Goal: Task Accomplishment & Management: Use online tool/utility

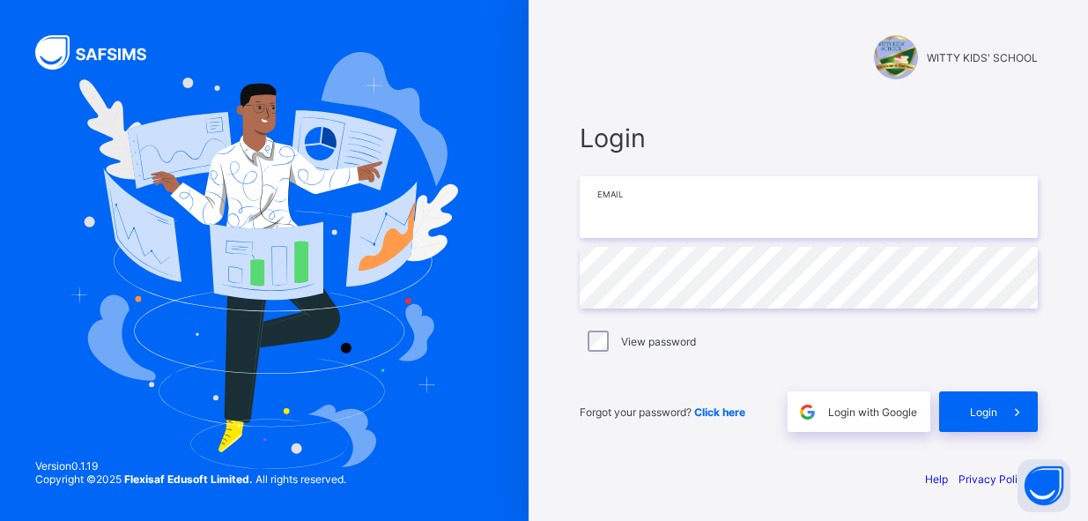
click at [609, 217] on input "email" at bounding box center [809, 207] width 458 height 62
click at [622, 213] on input "email" at bounding box center [809, 207] width 458 height 62
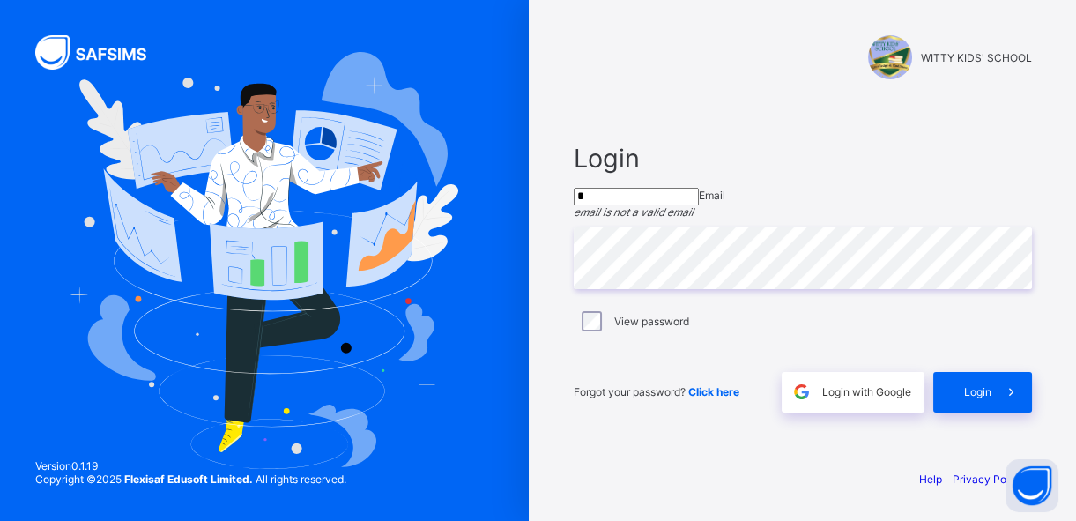
type input "**********"
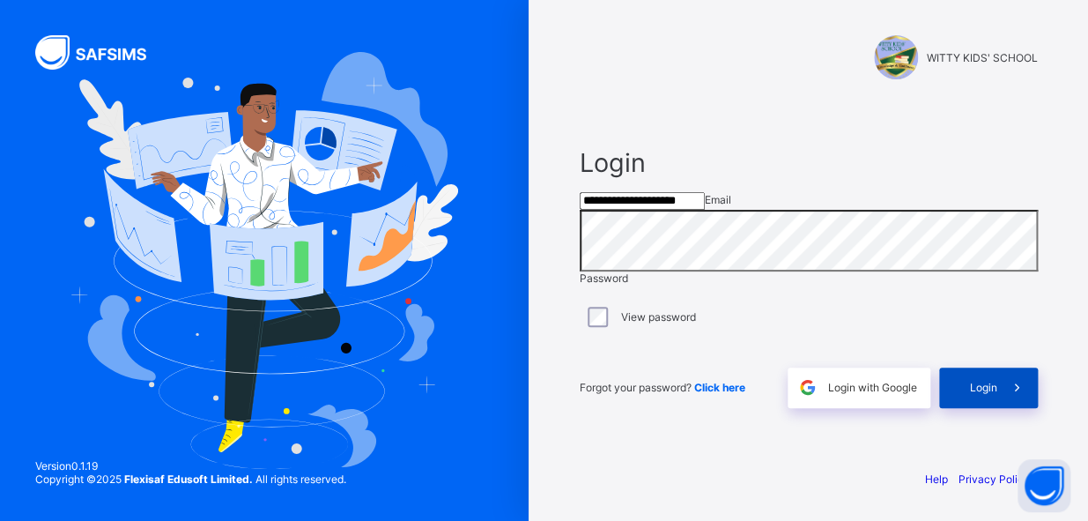
click at [979, 394] on span "Login" at bounding box center [983, 387] width 27 height 13
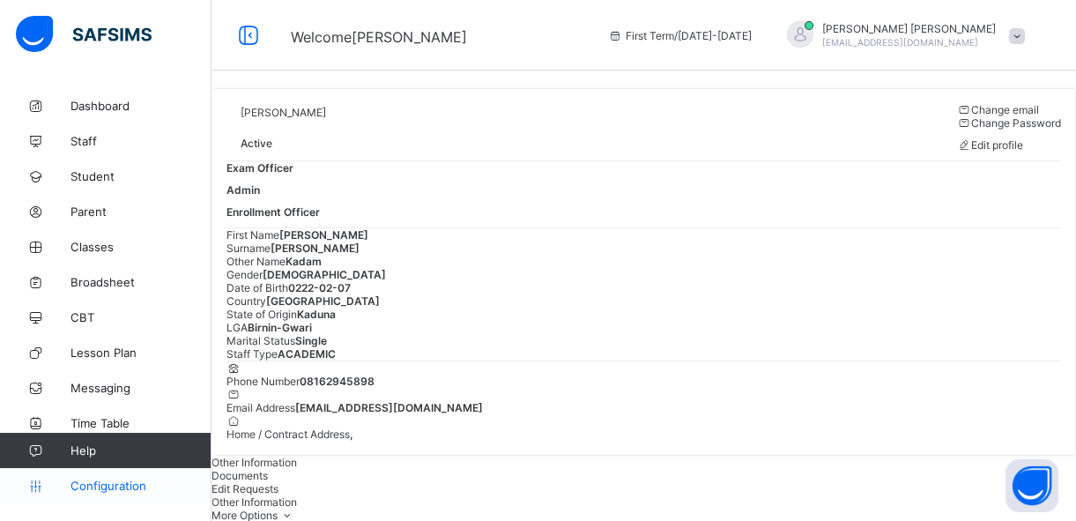
click at [112, 485] on span "Configuration" at bounding box center [140, 485] width 140 height 14
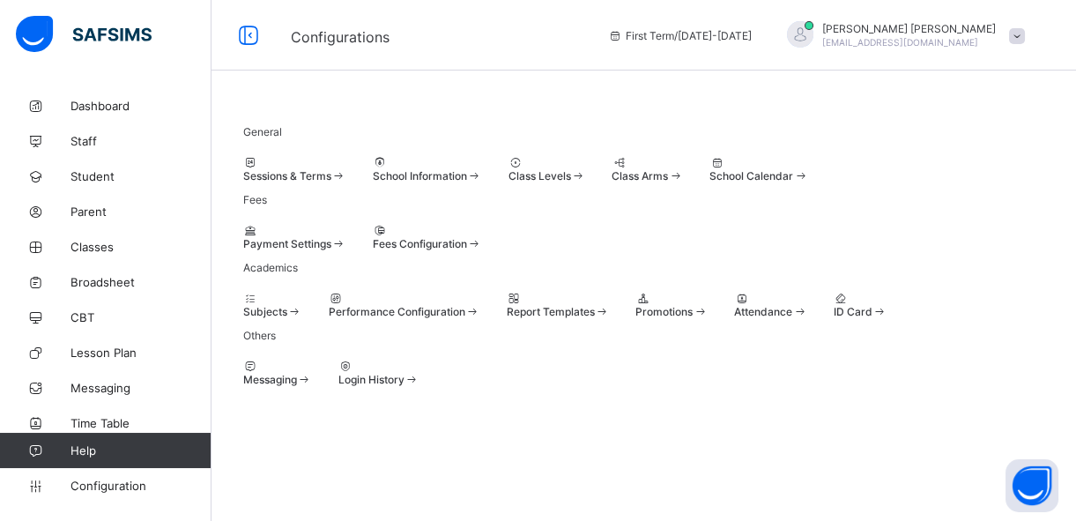
scroll to position [120, 0]
click at [635, 305] on span at bounding box center [635, 305] width 0 height 0
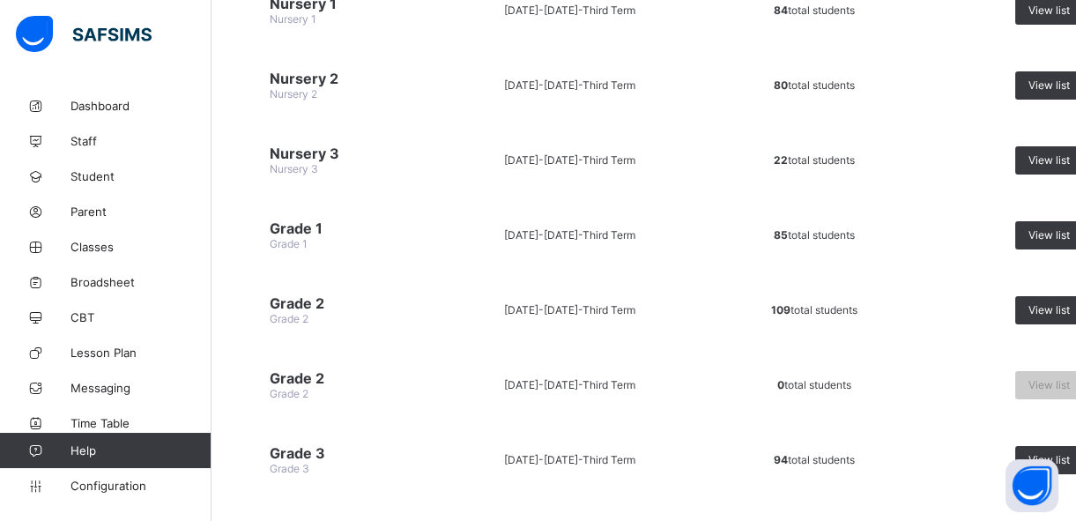
scroll to position [476, 0]
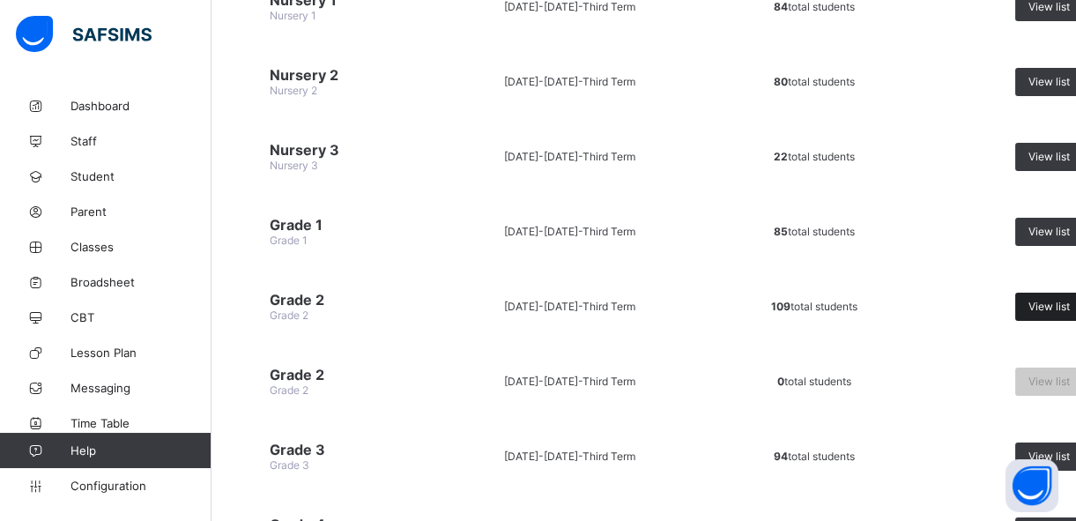
click at [1044, 300] on span "View list" at bounding box center [1048, 306] width 41 height 13
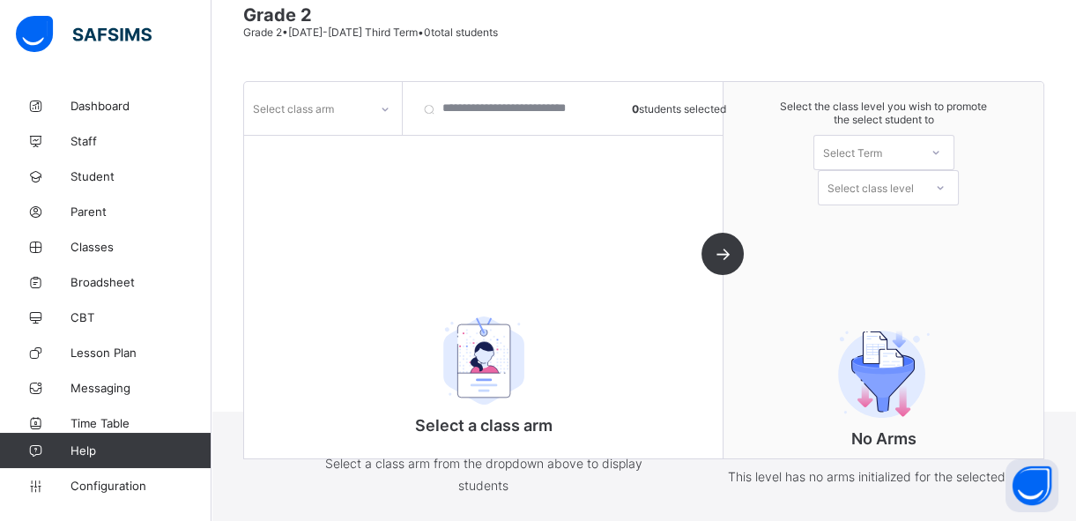
scroll to position [159, 0]
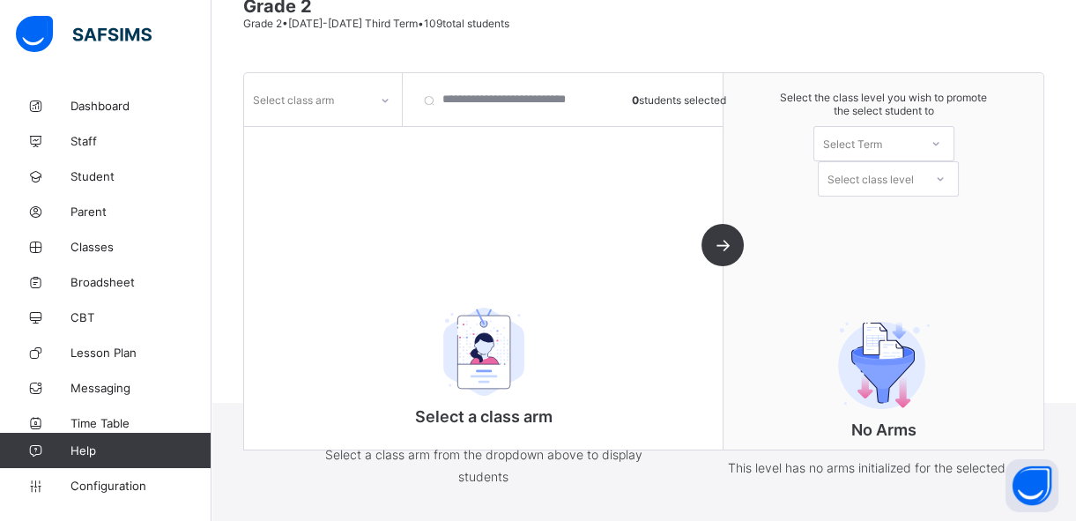
drag, startPoint x: 932, startPoint y: 249, endPoint x: 404, endPoint y: 105, distance: 548.1
click at [597, 121] on div "Select class arm 0 students selected Select a class arm Select a class arm from…" at bounding box center [643, 261] width 801 height 378
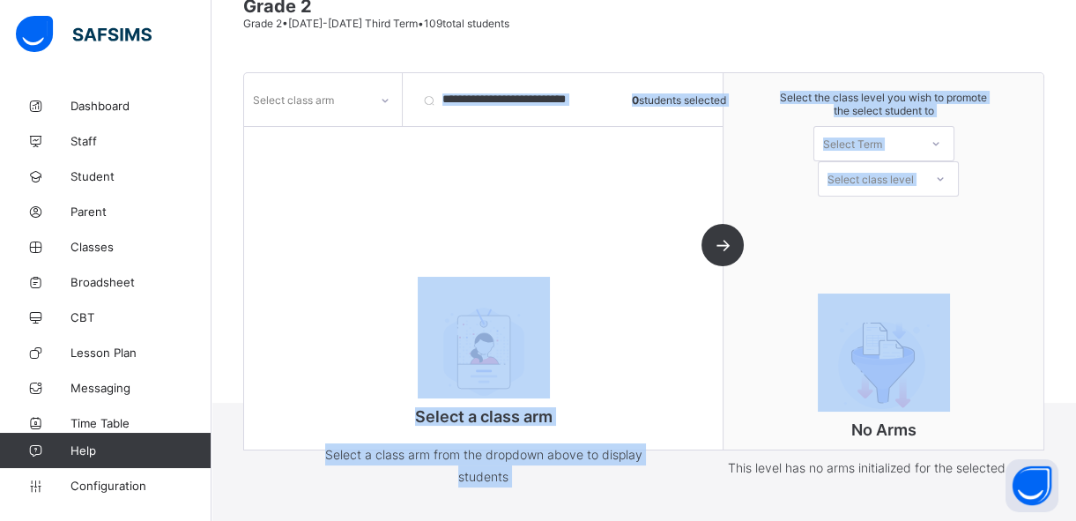
click at [386, 103] on icon at bounding box center [385, 101] width 11 height 18
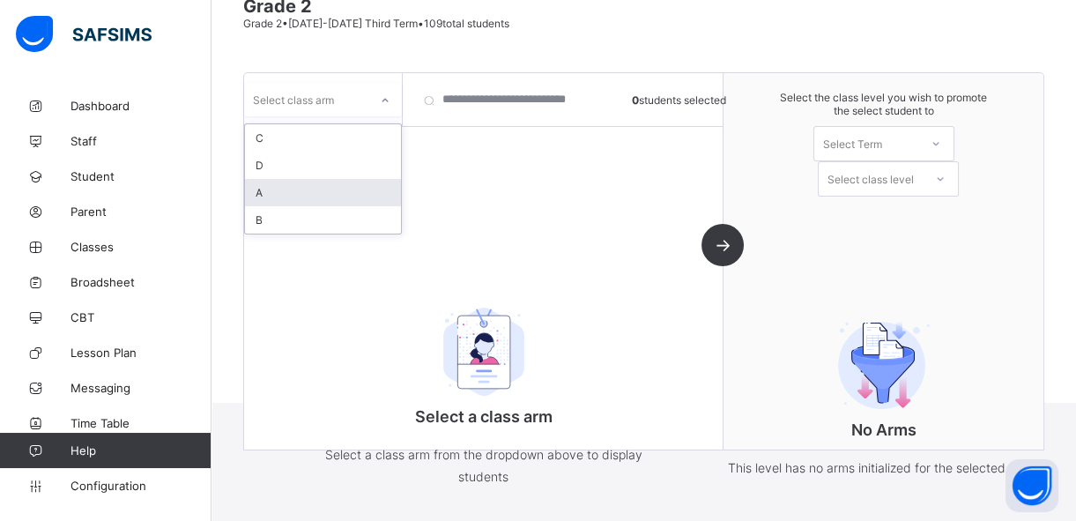
click at [286, 193] on div "A" at bounding box center [323, 192] width 156 height 27
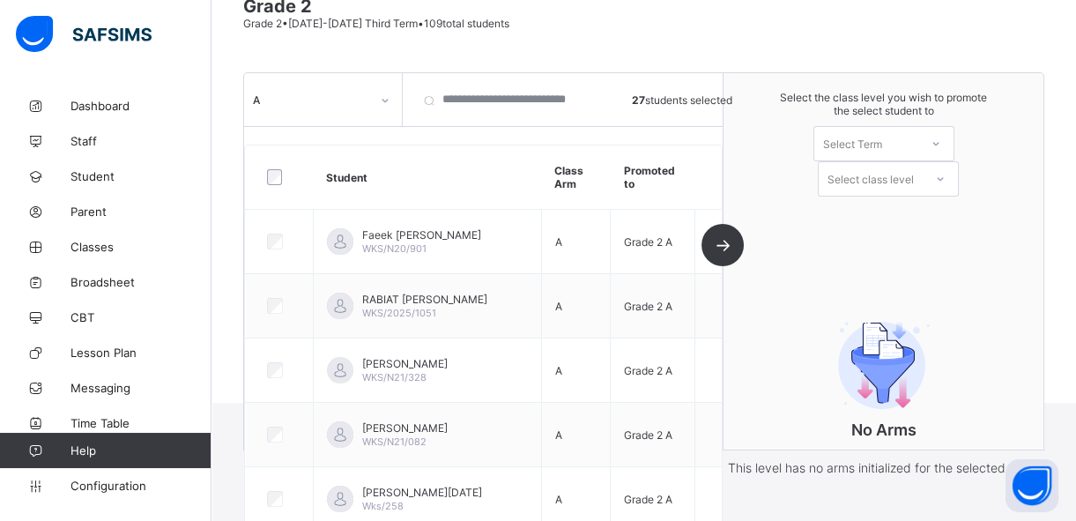
click at [938, 142] on icon at bounding box center [935, 144] width 6 height 4
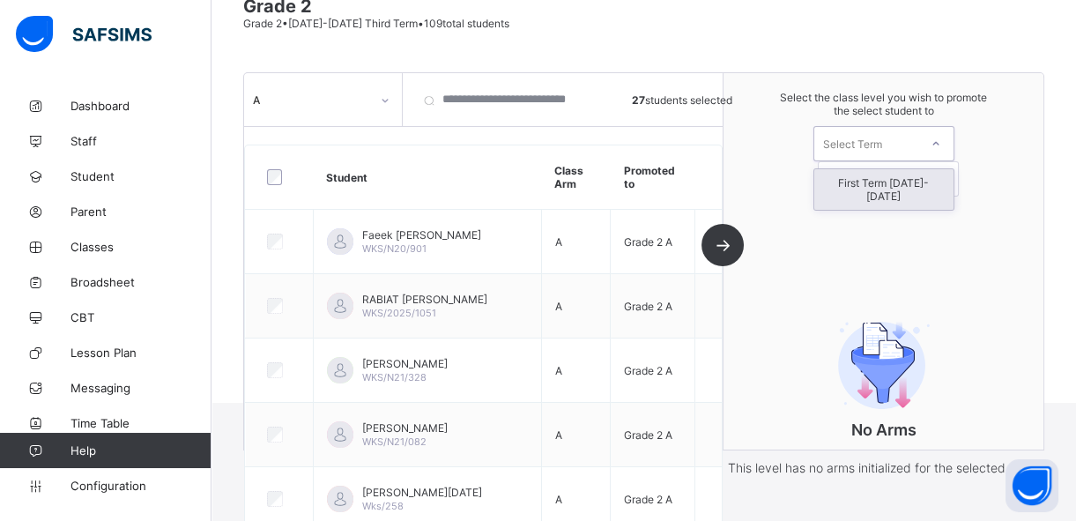
click at [934, 175] on div "First Term [DATE]-[DATE]" at bounding box center [883, 189] width 139 height 41
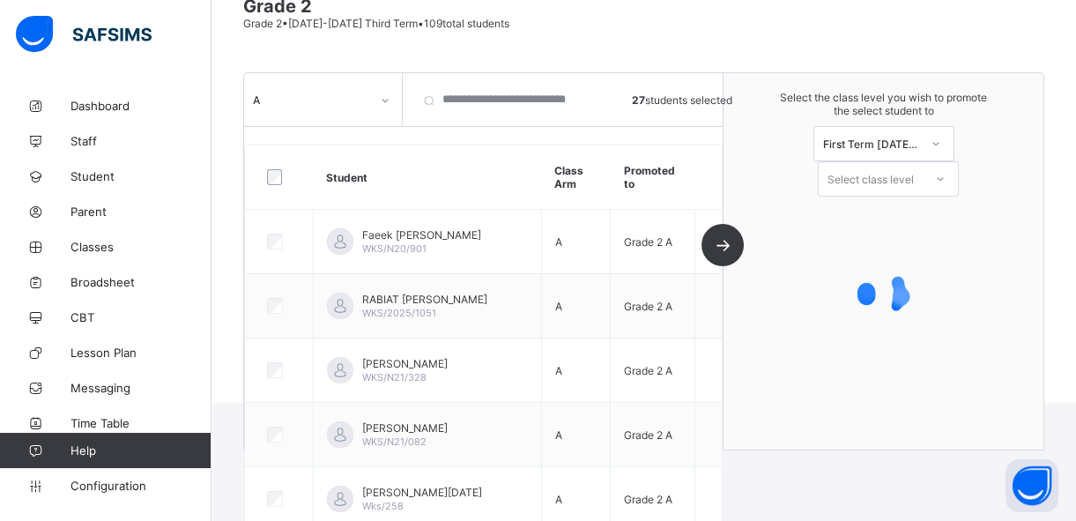
click at [960, 208] on div "Select the class level you wish to promote the select student to First Term [DA…" at bounding box center [883, 143] width 320 height 141
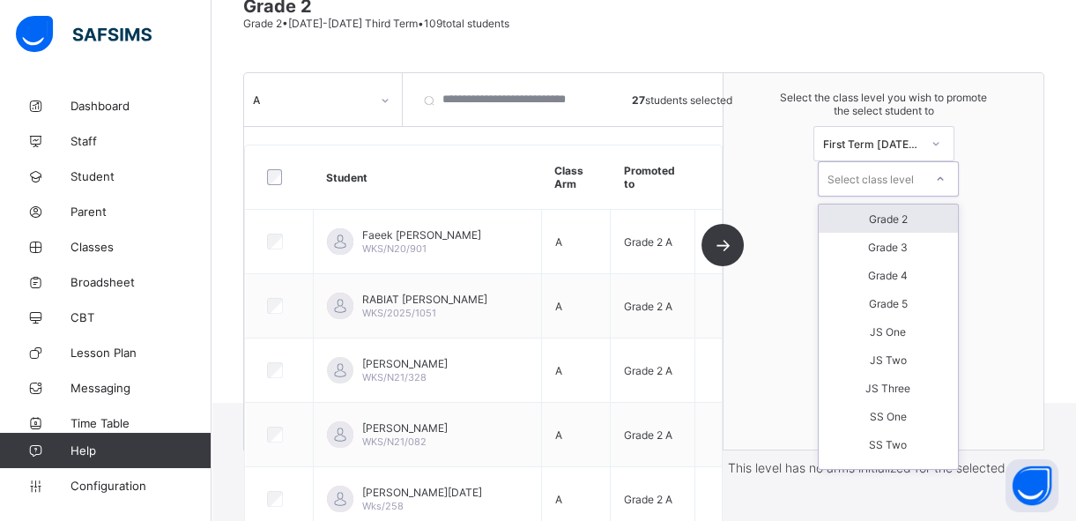
click at [945, 177] on icon at bounding box center [940, 179] width 11 height 18
click at [908, 238] on div "Grade 3" at bounding box center [888, 247] width 139 height 28
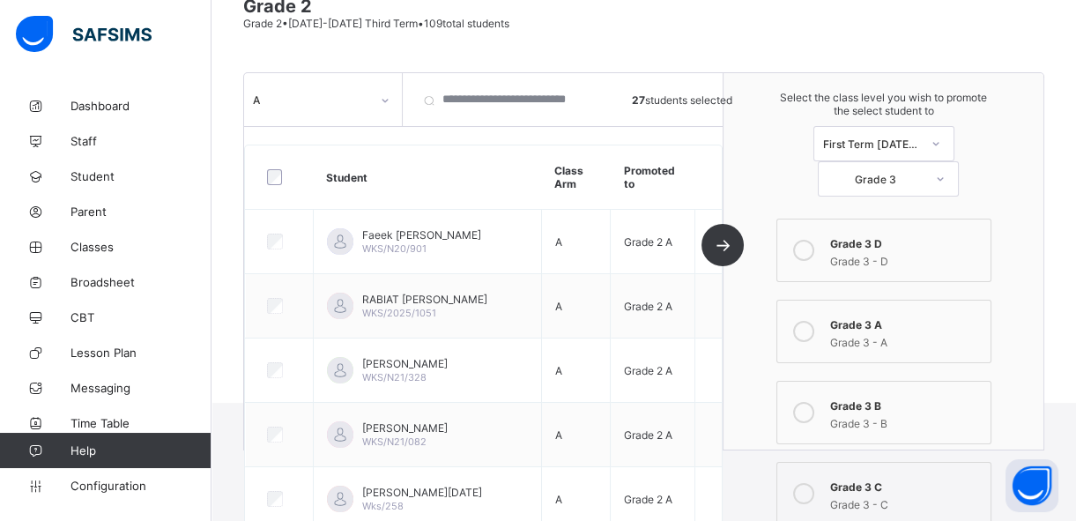
click at [811, 326] on icon at bounding box center [803, 331] width 21 height 21
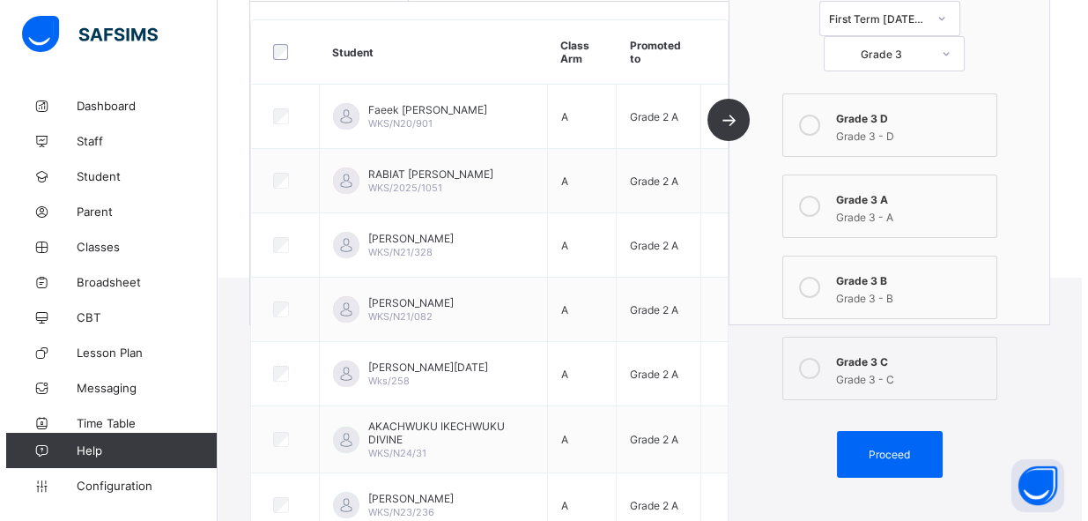
scroll to position [353, 0]
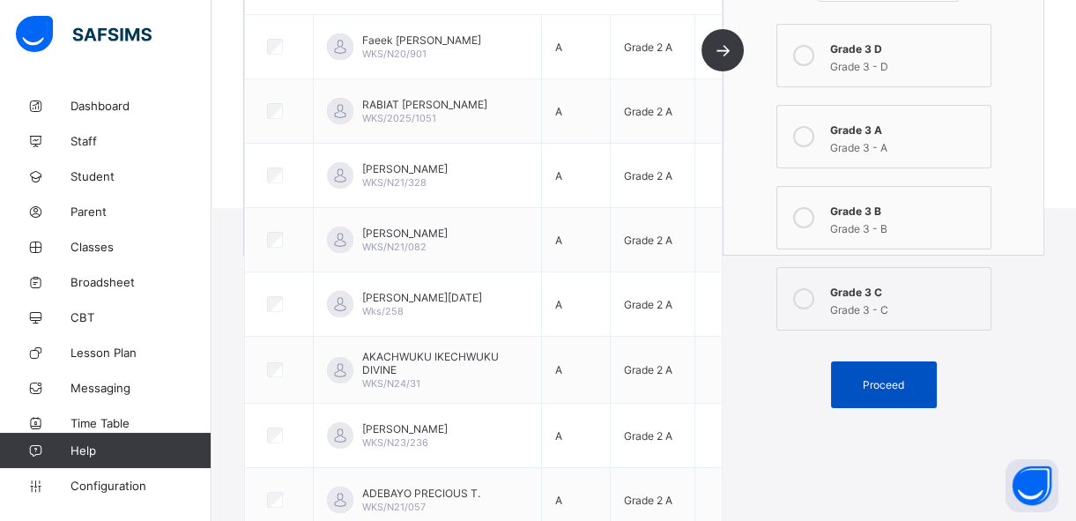
click at [901, 378] on span "Proceed" at bounding box center [883, 384] width 41 height 13
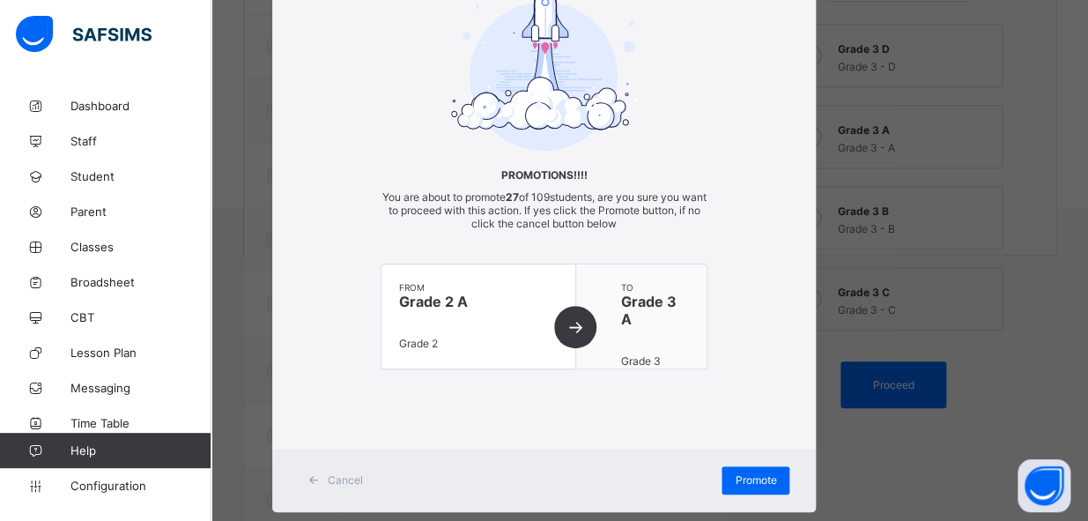
scroll to position [116, 0]
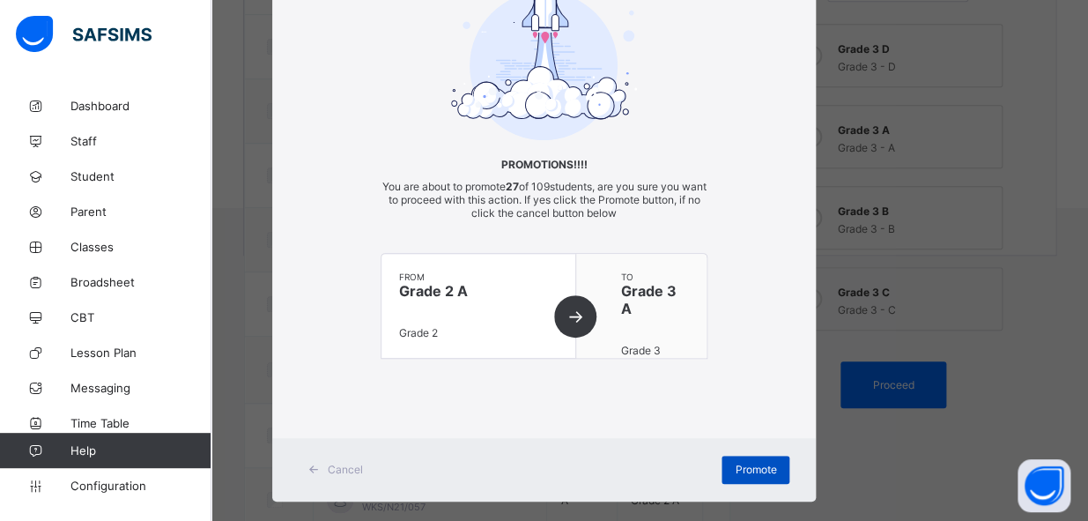
click at [745, 463] on span "Promote" at bounding box center [755, 469] width 41 height 13
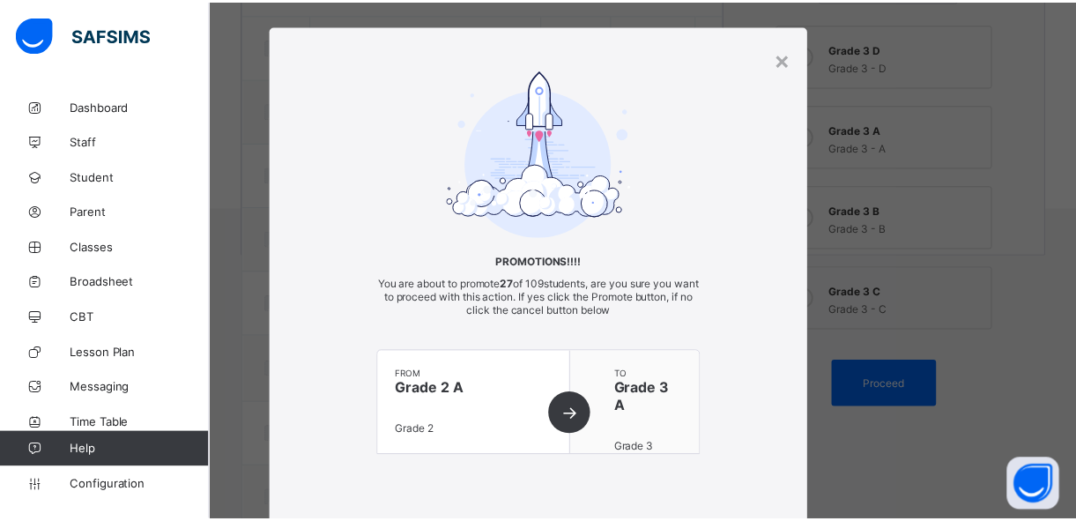
scroll to position [0, 0]
